Goal: Transaction & Acquisition: Register for event/course

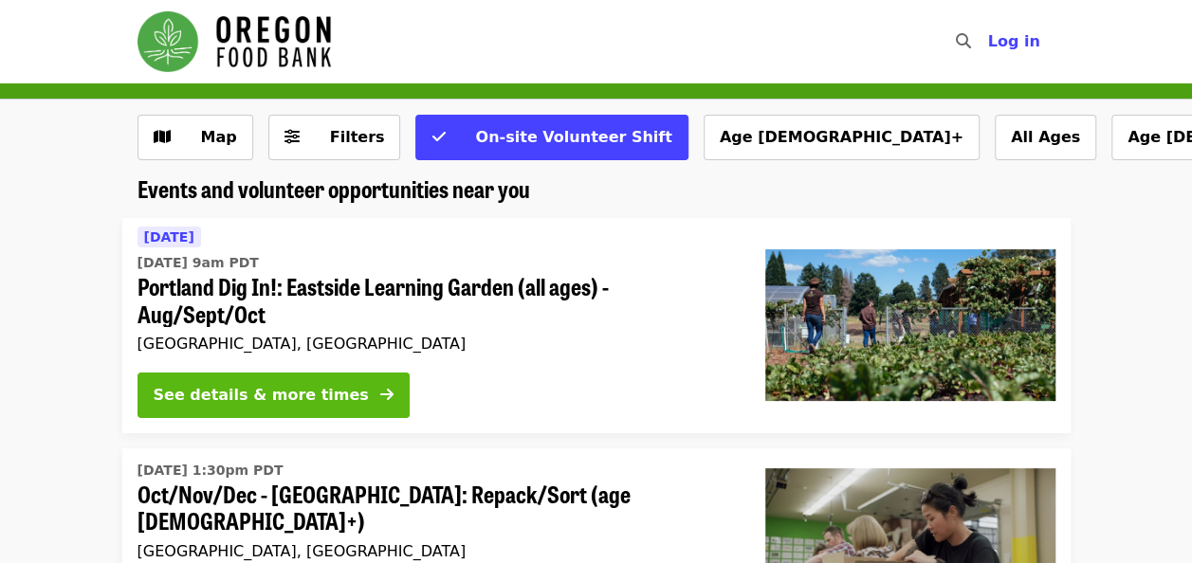
click at [246, 391] on div "See details & more times" at bounding box center [261, 395] width 215 height 23
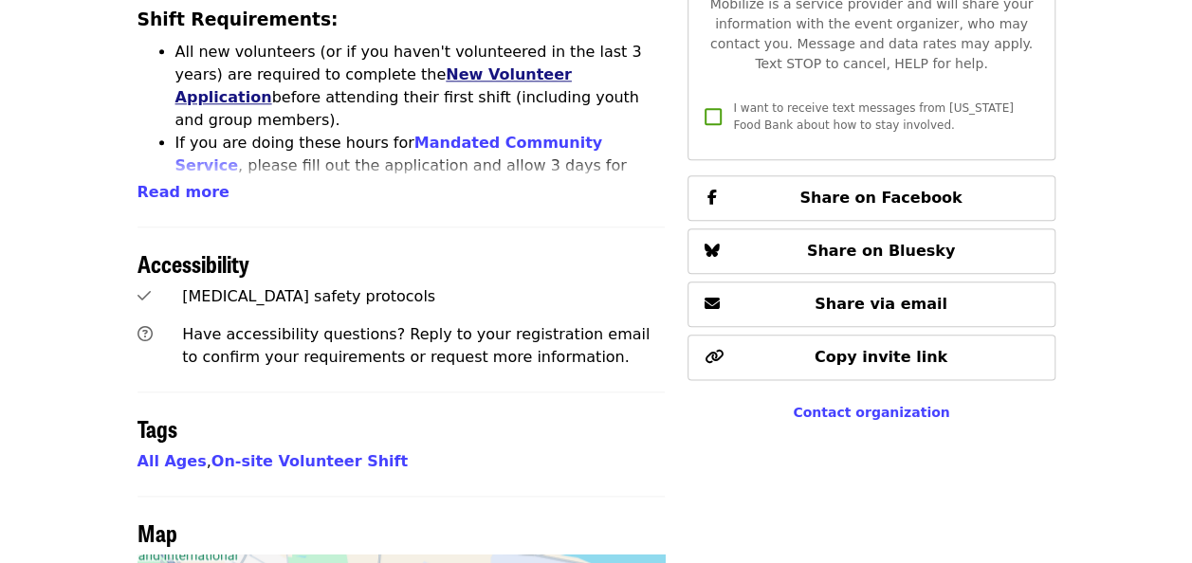
scroll to position [758, 0]
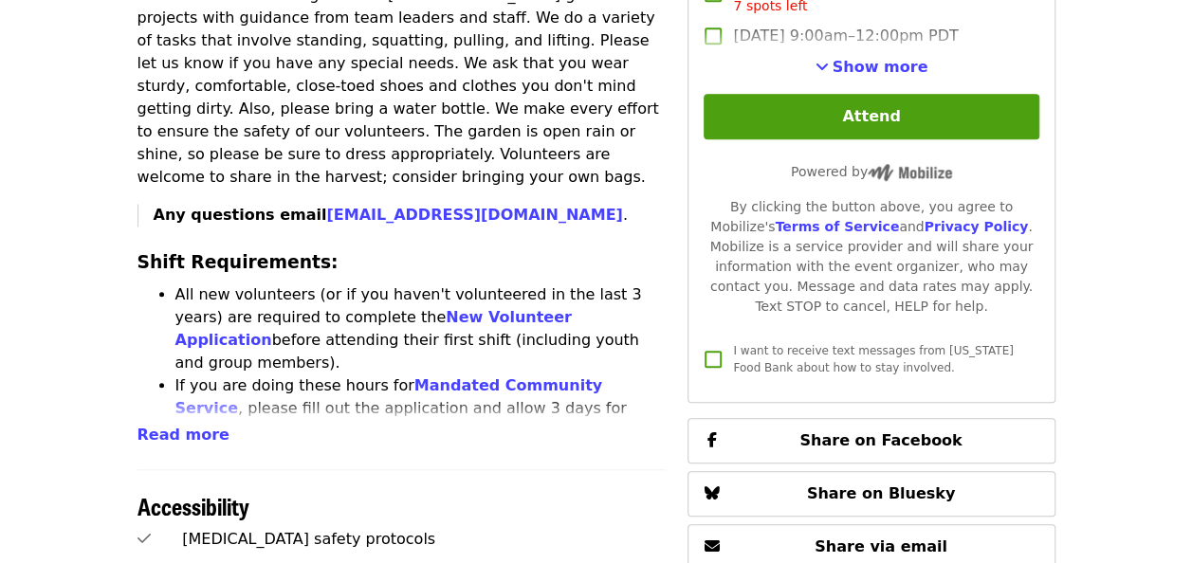
click at [176, 402] on div "Time Tuesdays, Thursdays and Saturdays 9am – 12pm PDT Location [STREET_ADDRESS]…" at bounding box center [401, 262] width 528 height 1685
click at [183, 426] on span "Read more" at bounding box center [183, 435] width 92 height 18
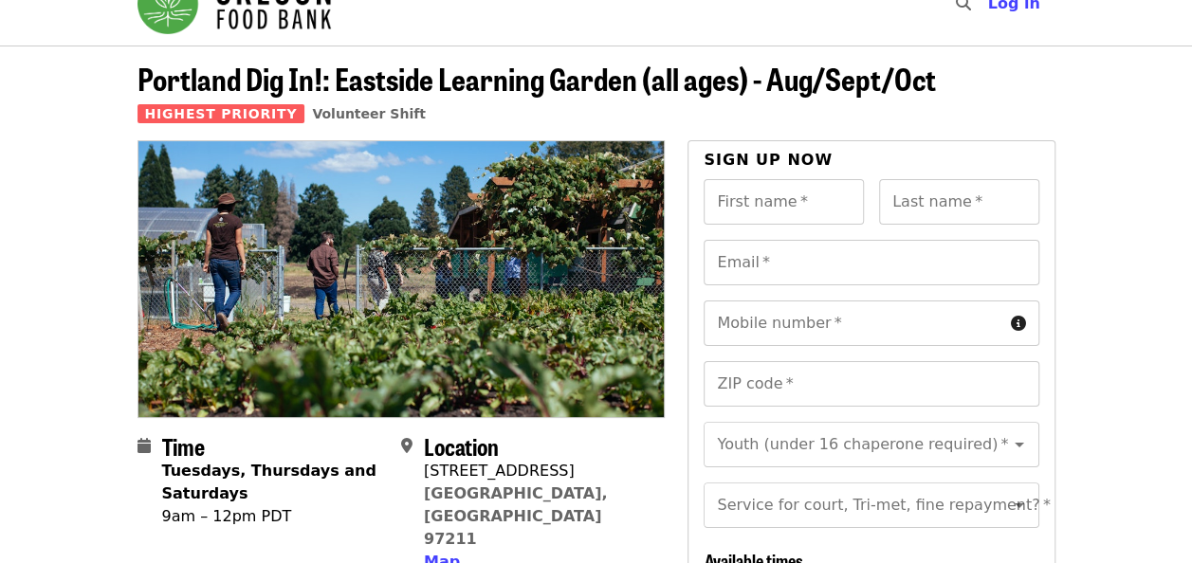
scroll to position [0, 0]
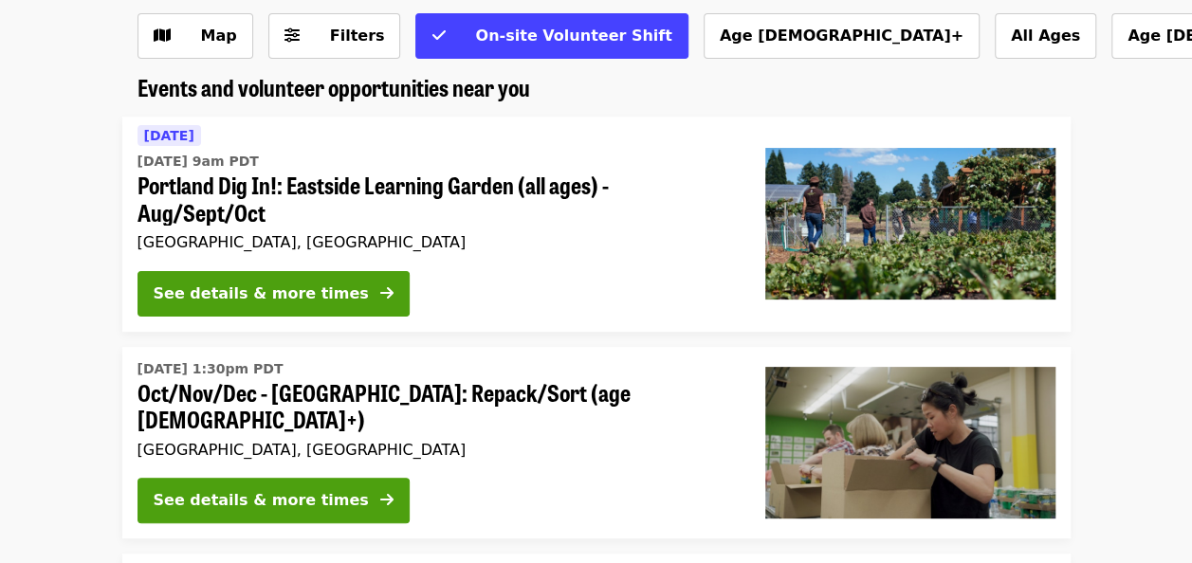
scroll to position [190, 0]
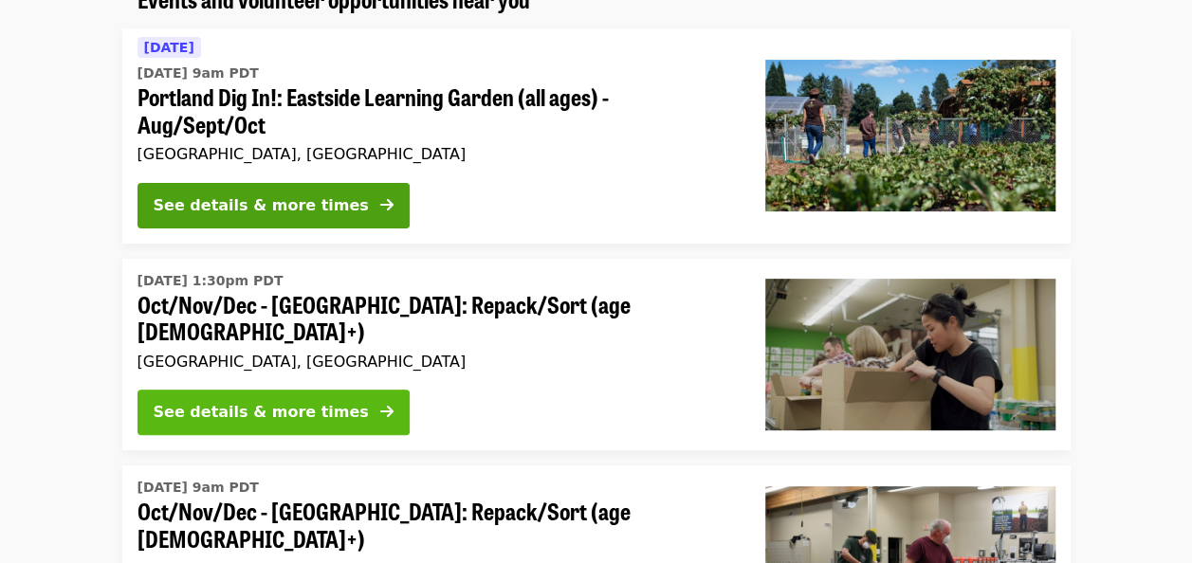
click at [243, 401] on div "See details & more times" at bounding box center [261, 412] width 215 height 23
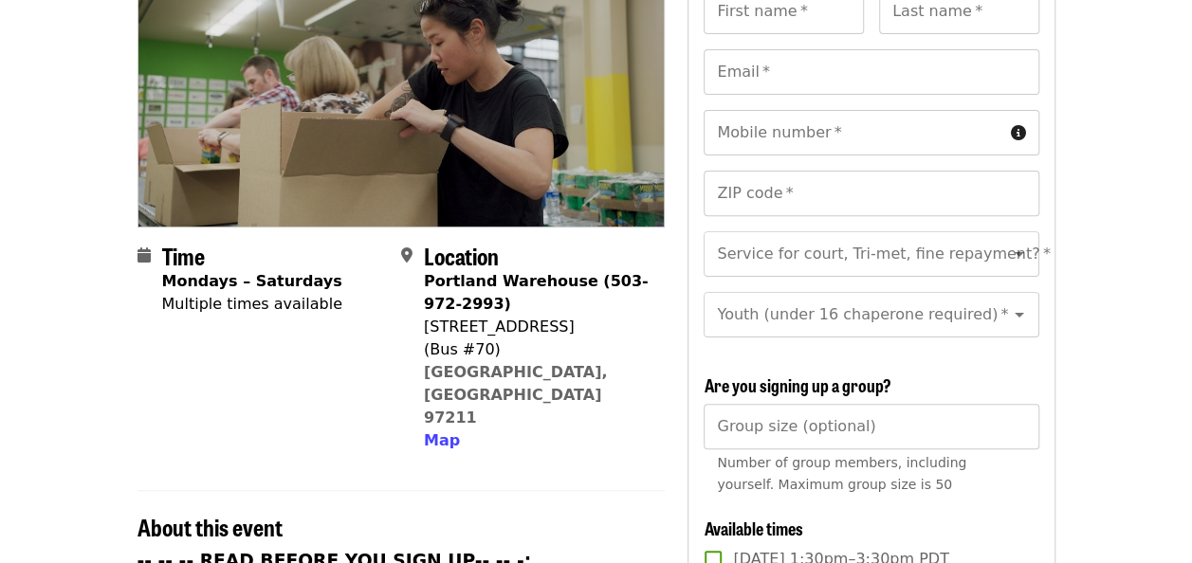
scroll to position [284, 0]
